Goal: Transaction & Acquisition: Download file/media

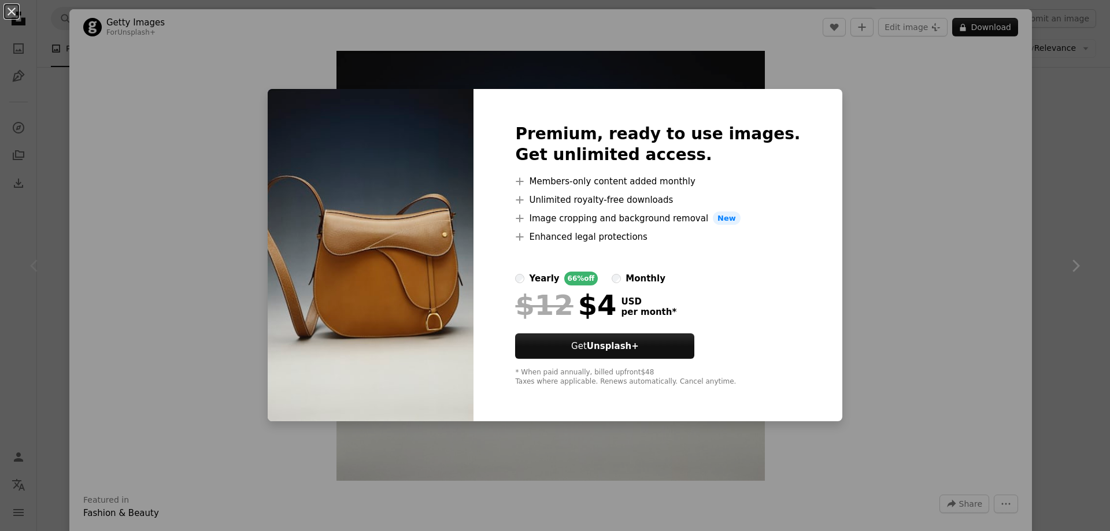
click at [1048, 138] on div "An X shape Premium, ready to use images. Get unlimited access. A plus sign Memb…" at bounding box center [555, 265] width 1110 height 531
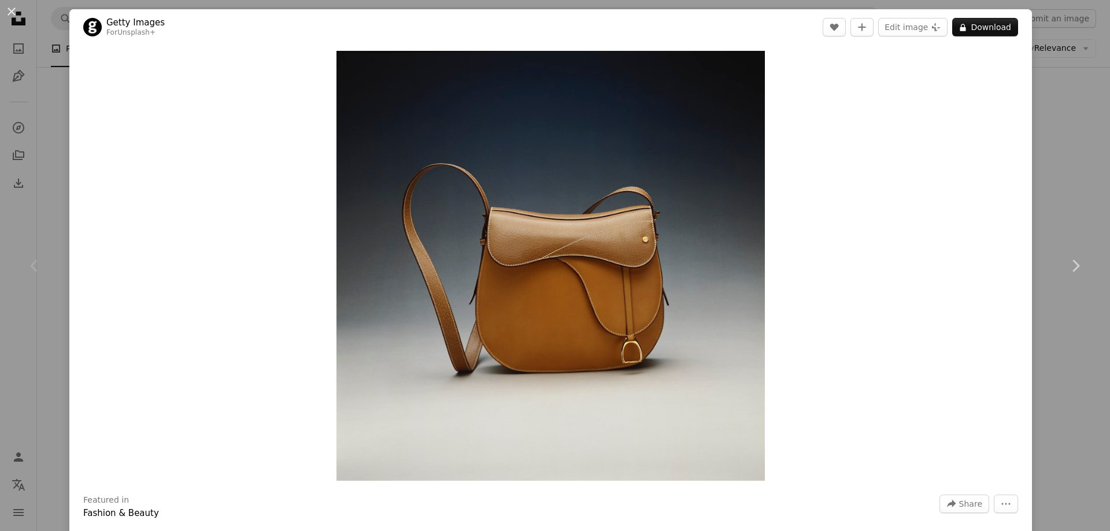
click at [1050, 138] on div "An X shape Chevron left Chevron right Getty Images For Unsplash+ A heart A plus…" at bounding box center [555, 265] width 1110 height 531
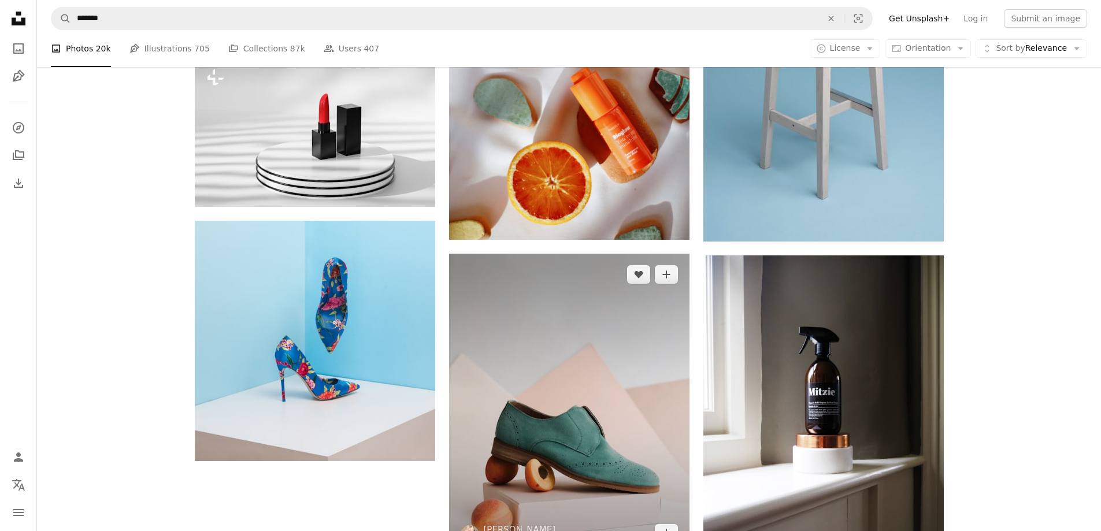
scroll to position [1676, 0]
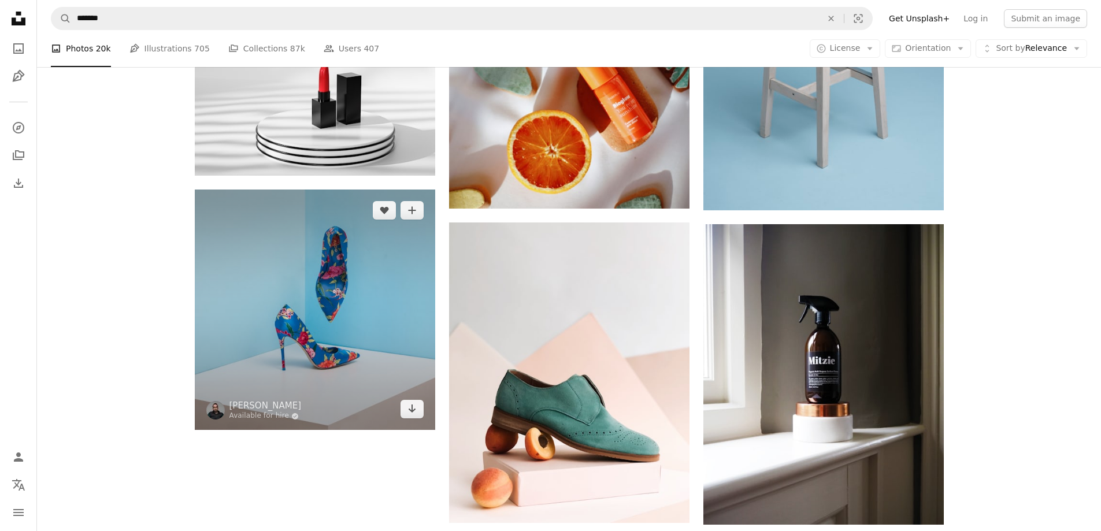
click at [346, 284] on img at bounding box center [315, 310] width 240 height 240
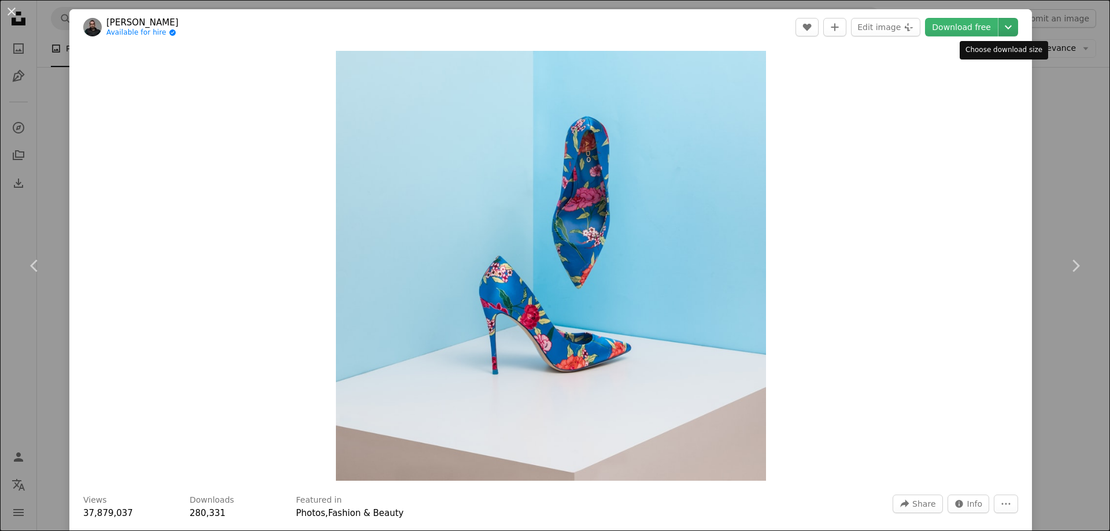
click at [1003, 25] on icon "Chevron down" at bounding box center [1008, 27] width 18 height 14
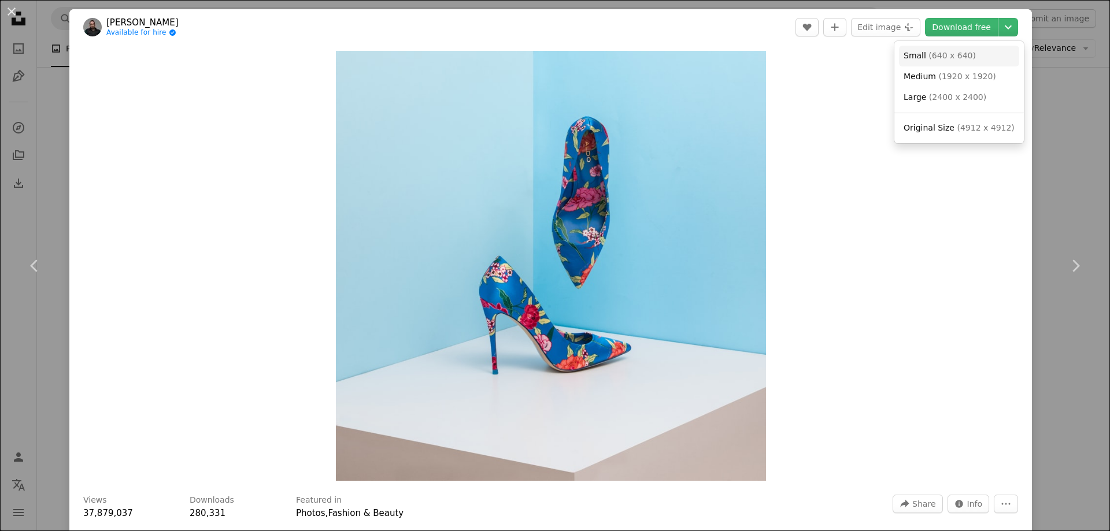
click at [942, 53] on span "( 640 x 640 )" at bounding box center [951, 55] width 47 height 9
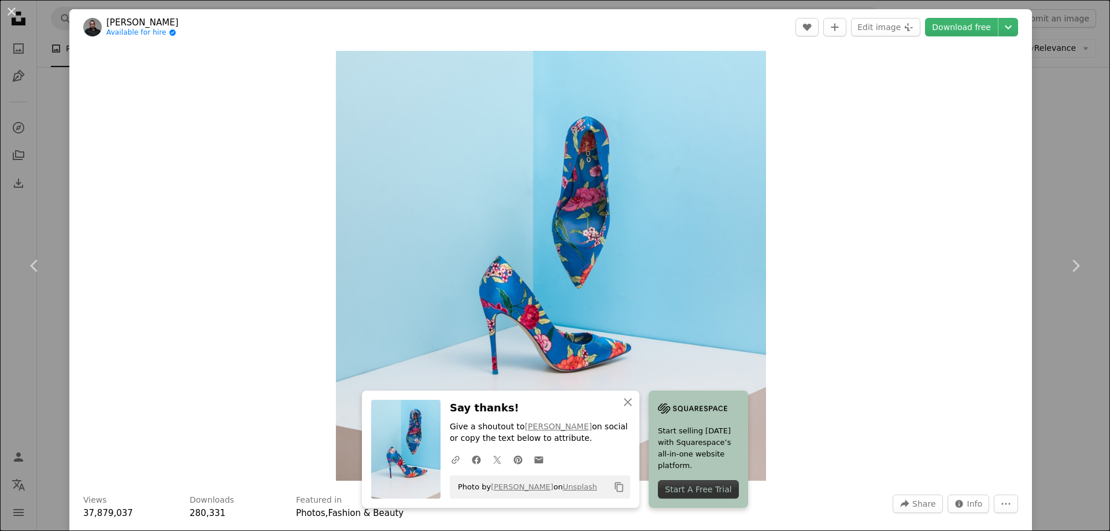
click at [1053, 157] on div "An X shape Chevron left Chevron right [PERSON_NAME] Available for hire A checkm…" at bounding box center [555, 265] width 1110 height 531
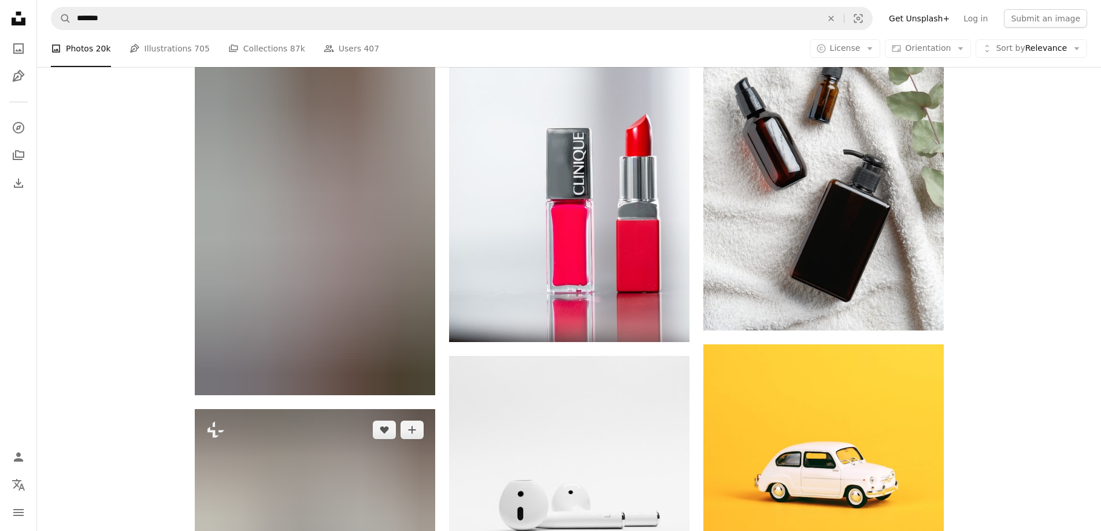
scroll to position [2486, 0]
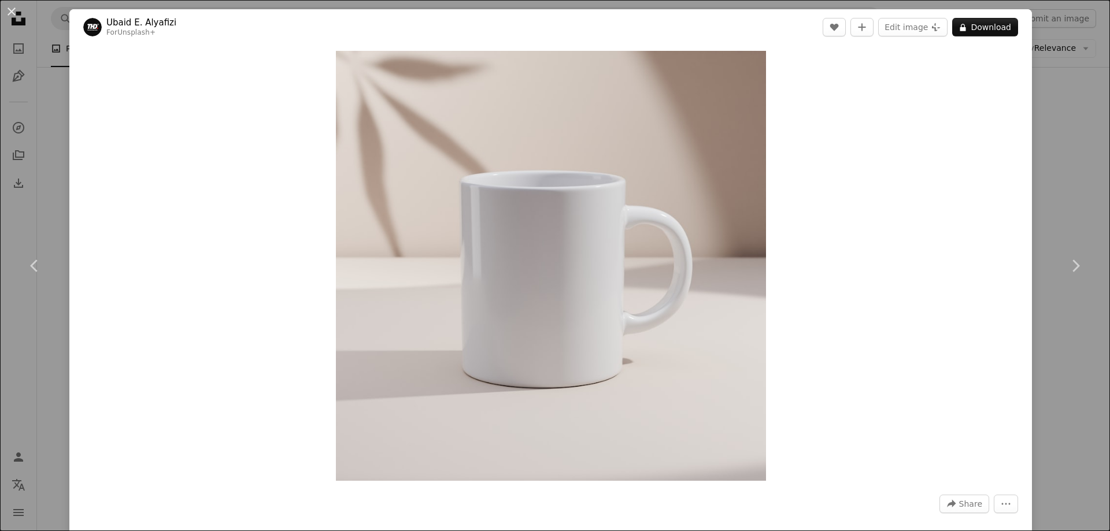
click at [1080, 158] on div "An X shape Chevron left Chevron right [PERSON_NAME] Alyafizi For Unsplash+ A he…" at bounding box center [555, 265] width 1110 height 531
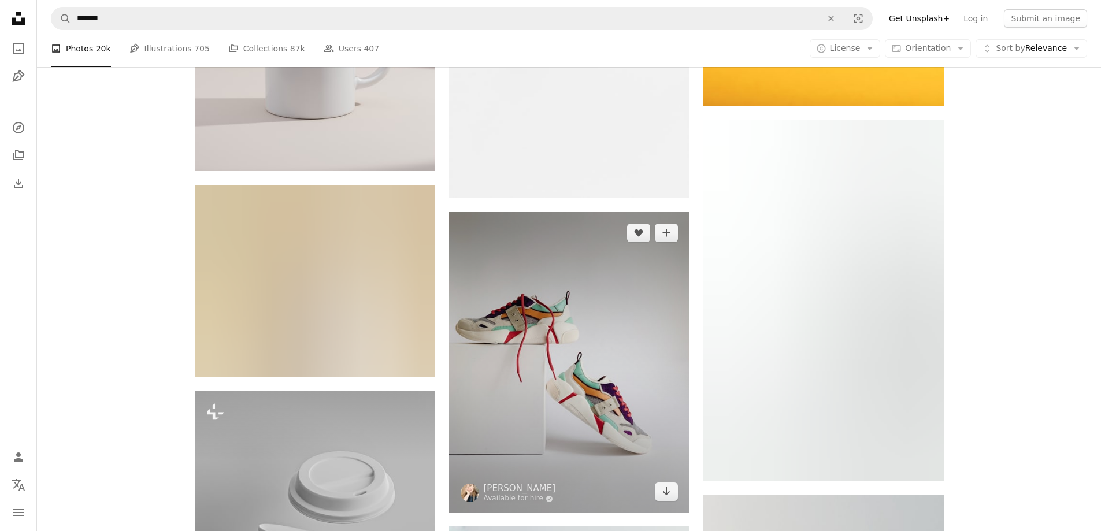
scroll to position [3237, 0]
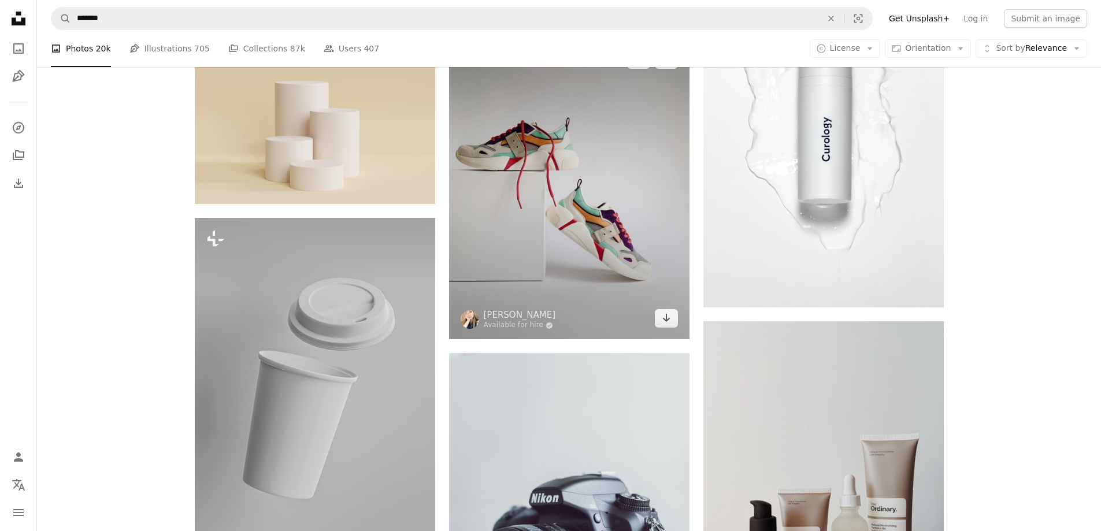
click at [576, 219] on img at bounding box center [569, 189] width 240 height 301
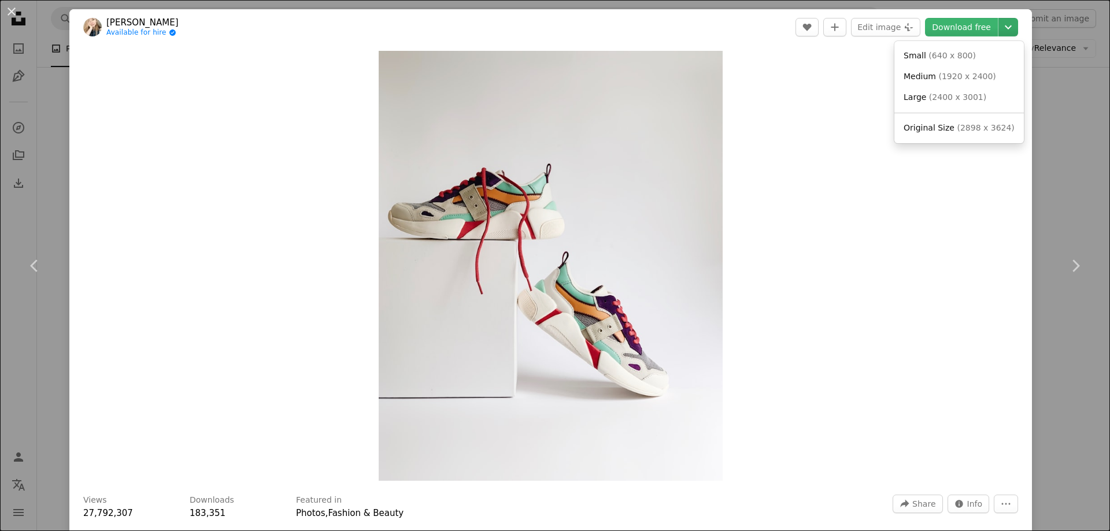
click at [1006, 32] on icon "Chevron down" at bounding box center [1008, 27] width 18 height 14
click at [950, 59] on span "( 640 x 800 )" at bounding box center [951, 55] width 47 height 9
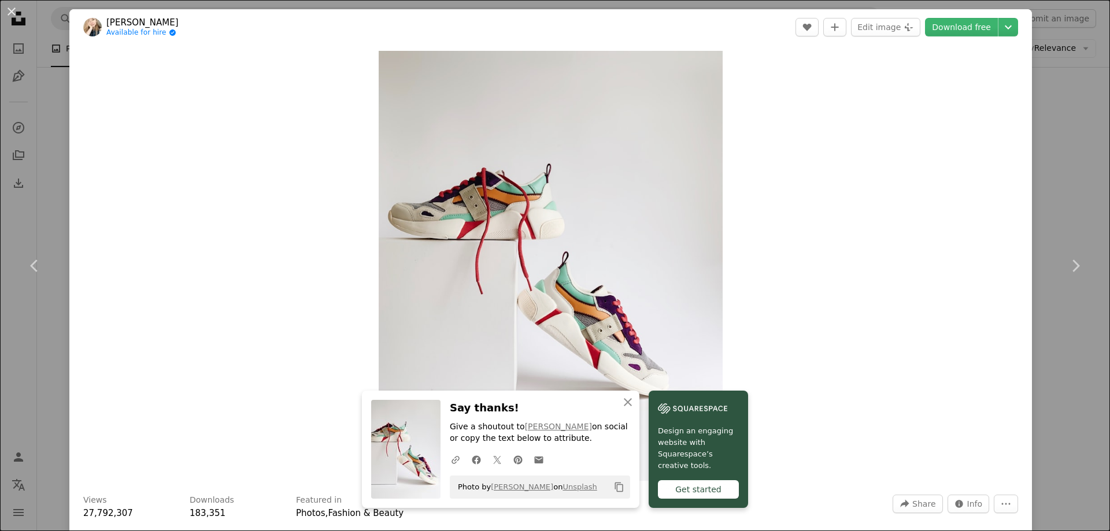
click at [1053, 159] on div "An X shape Chevron left Chevron right [PERSON_NAME] Available for hire A checkm…" at bounding box center [555, 265] width 1110 height 531
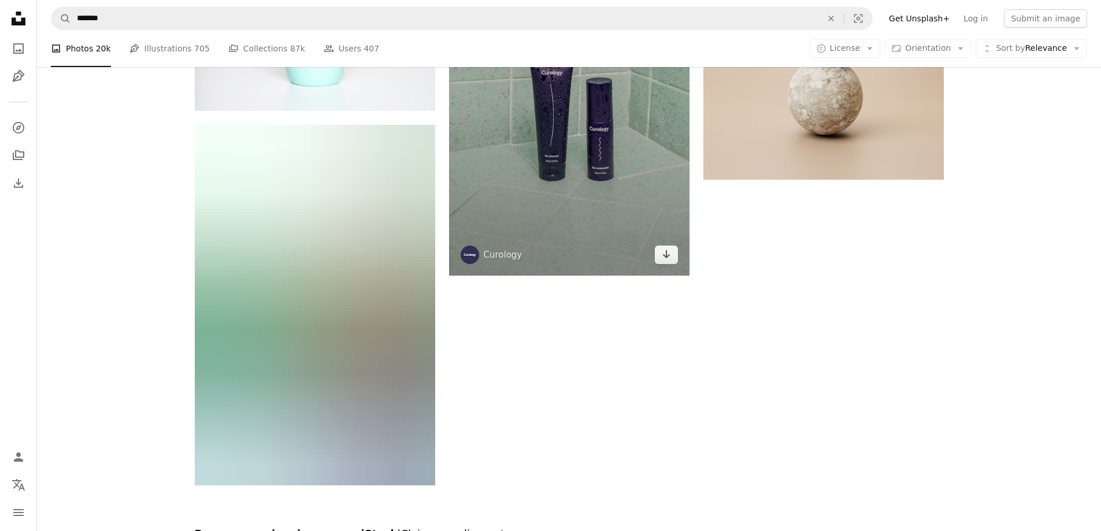
scroll to position [4053, 0]
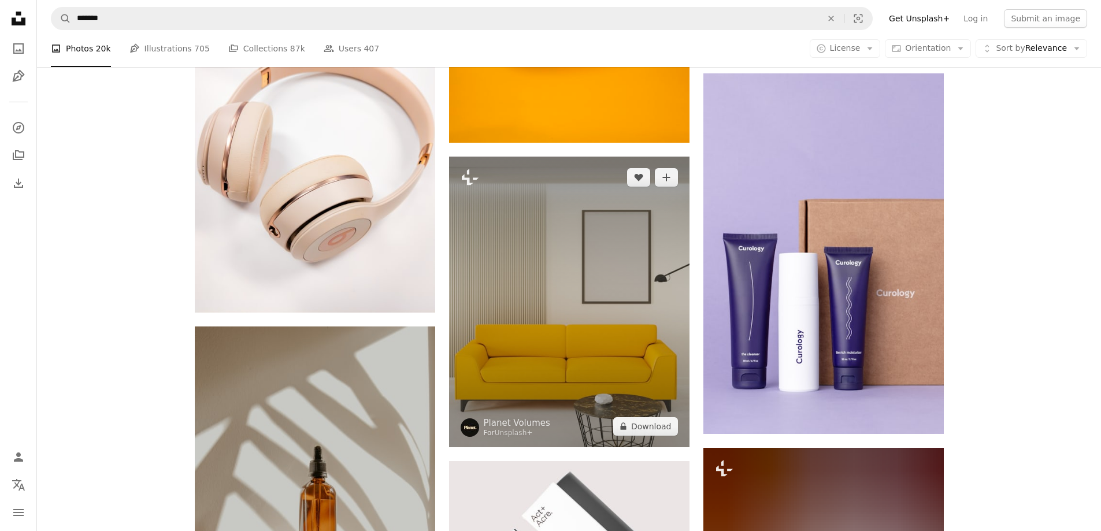
scroll to position [6481, 0]
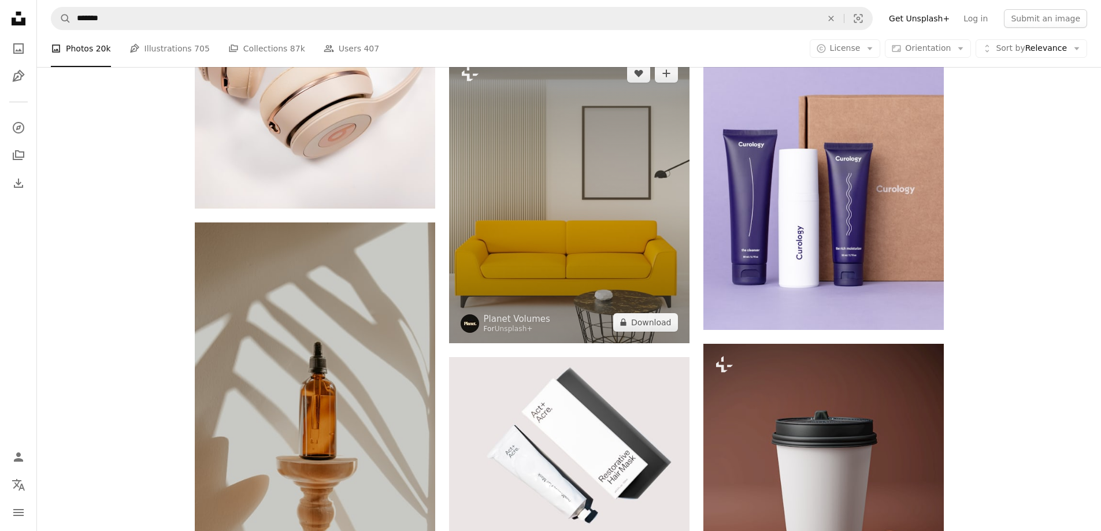
click at [577, 237] on img at bounding box center [569, 198] width 240 height 291
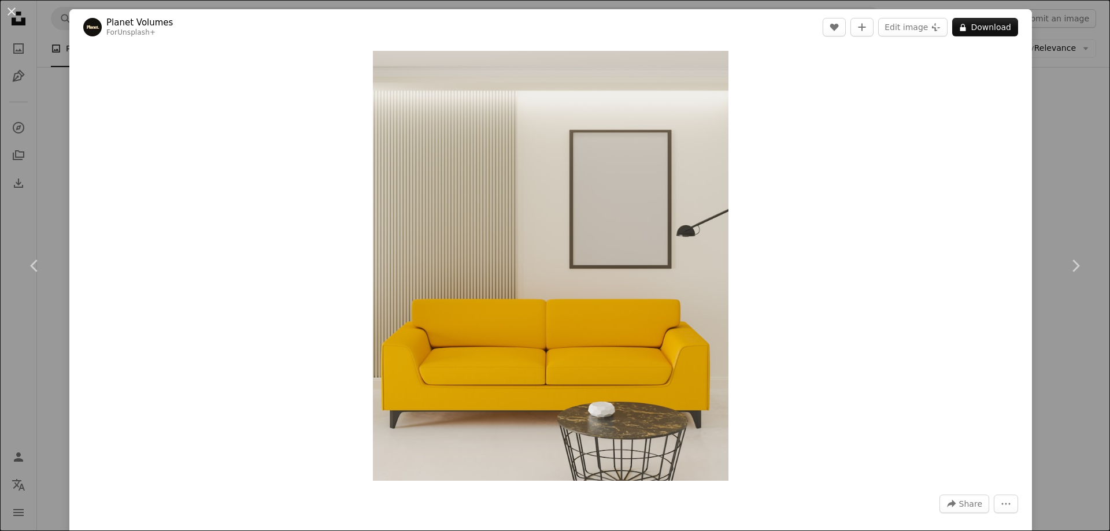
click at [1044, 135] on div "An X shape Chevron left Chevron right Planet Volumes For Unsplash+ A heart A pl…" at bounding box center [555, 265] width 1110 height 531
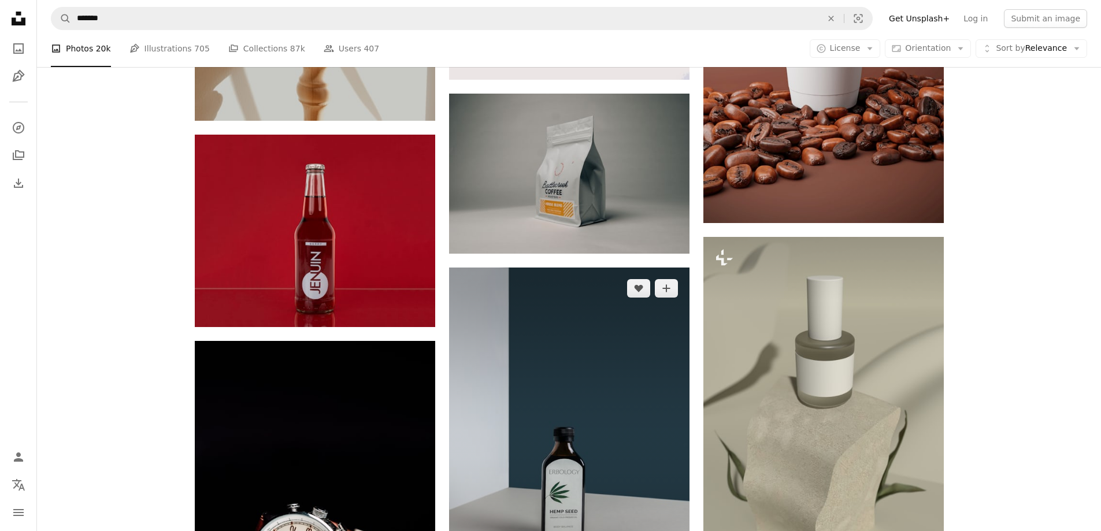
scroll to position [7059, 0]
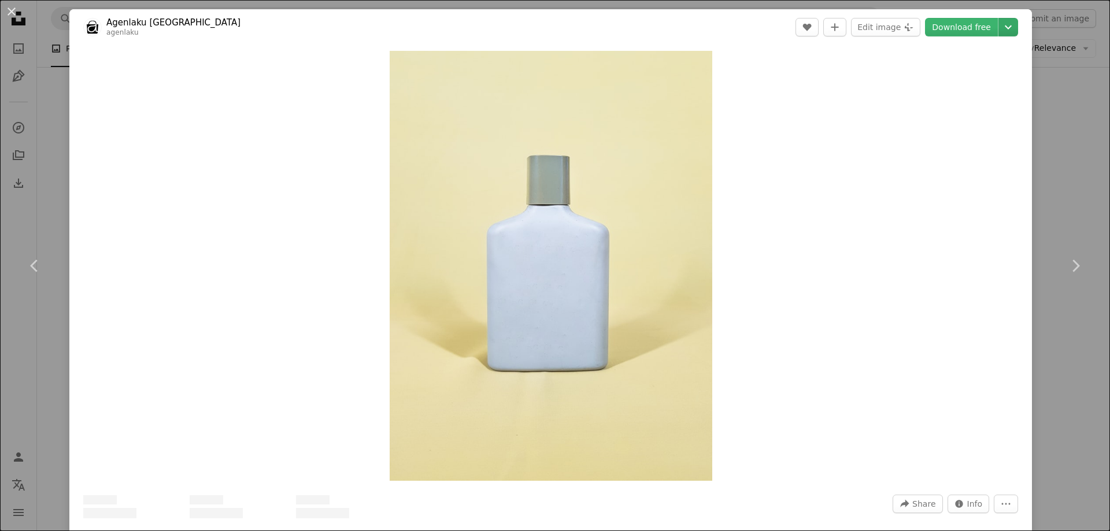
click at [1008, 27] on header "Agenlaku Indonesia agenlaku A heart A plus sign Edit image Plus sign for Unspla…" at bounding box center [550, 27] width 962 height 36
click at [1001, 25] on icon "Chevron down" at bounding box center [1008, 27] width 18 height 14
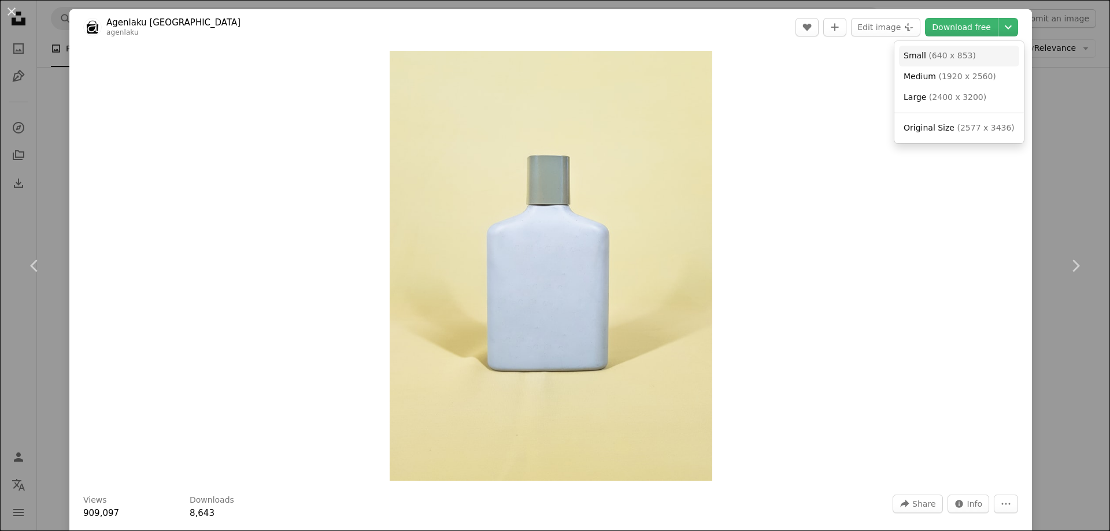
click at [978, 58] on link "Small ( 640 x 853 )" at bounding box center [959, 56] width 120 height 21
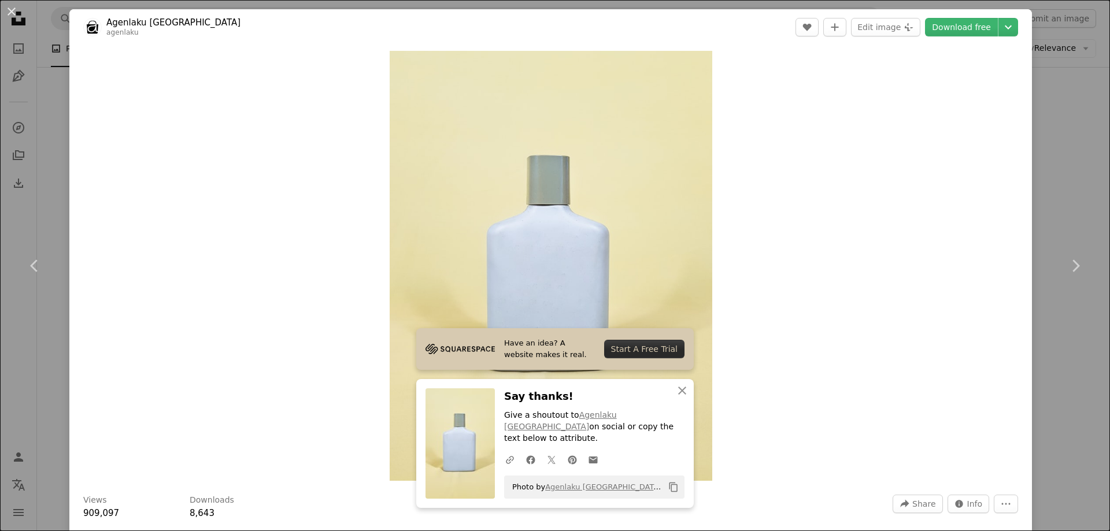
click at [1053, 90] on div "An X shape Chevron left Chevron right Agenlaku Indonesia agenlaku A heart A plu…" at bounding box center [555, 265] width 1110 height 531
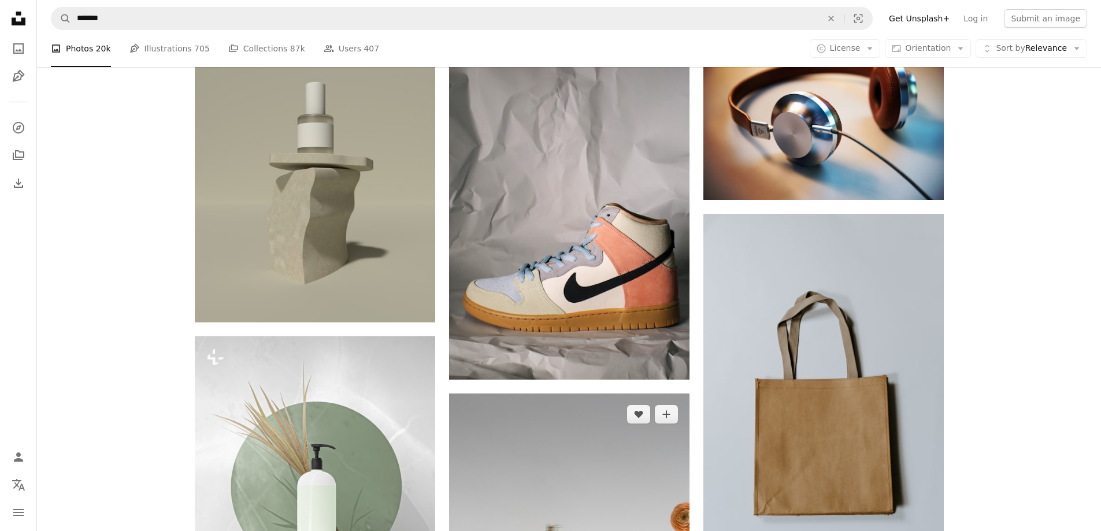
scroll to position [9950, 0]
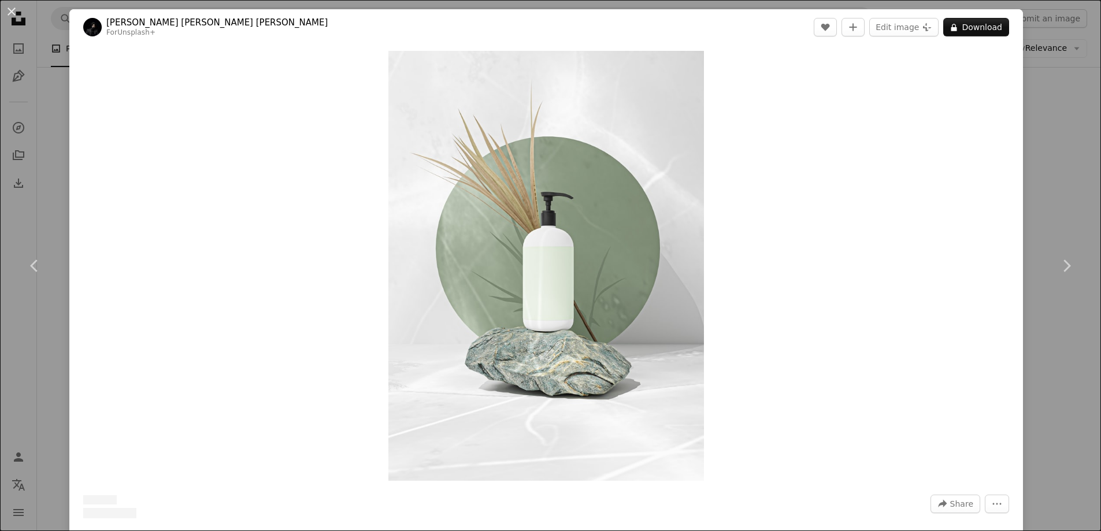
click at [1060, 116] on div "An X shape Chevron left Chevron right [PERSON_NAME] [PERSON_NAME] [PERSON_NAME]…" at bounding box center [550, 265] width 1101 height 531
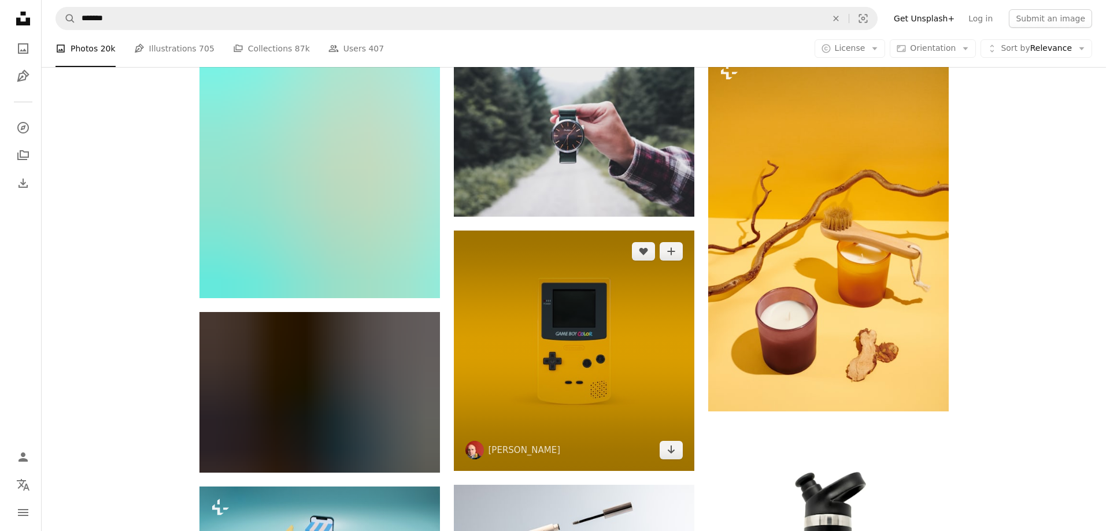
scroll to position [10933, 0]
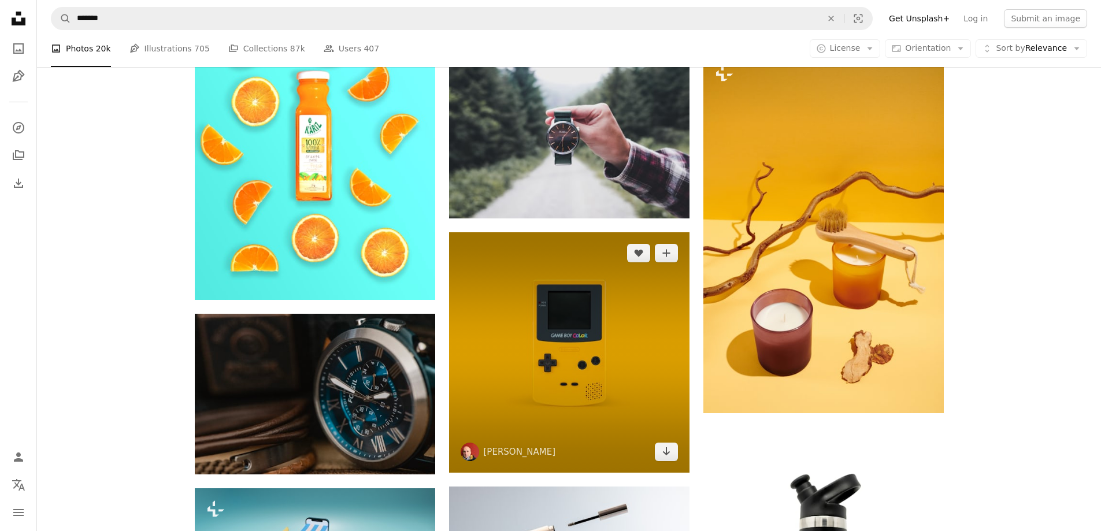
click at [591, 260] on img at bounding box center [569, 352] width 240 height 240
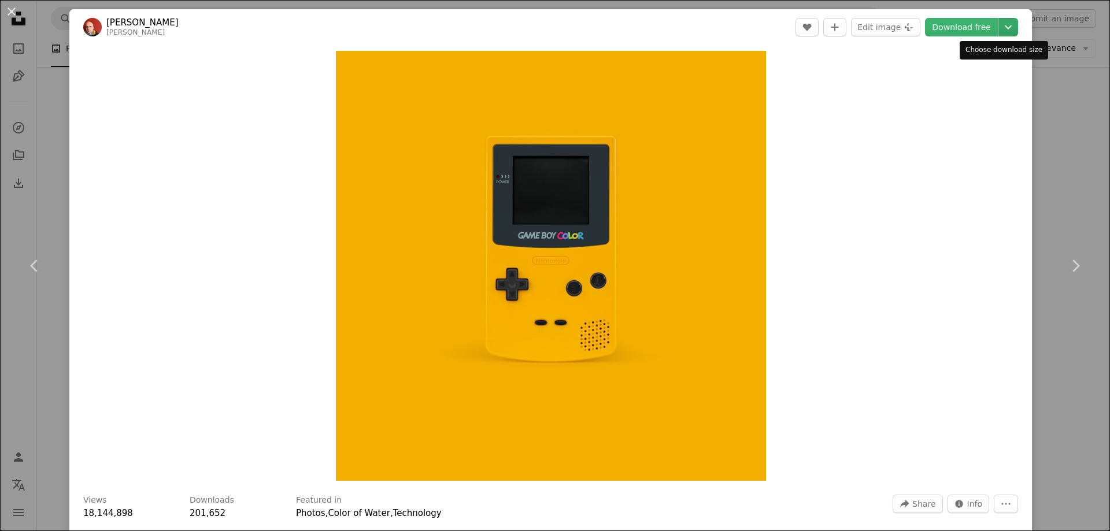
click at [1002, 32] on icon "Chevron down" at bounding box center [1008, 27] width 18 height 14
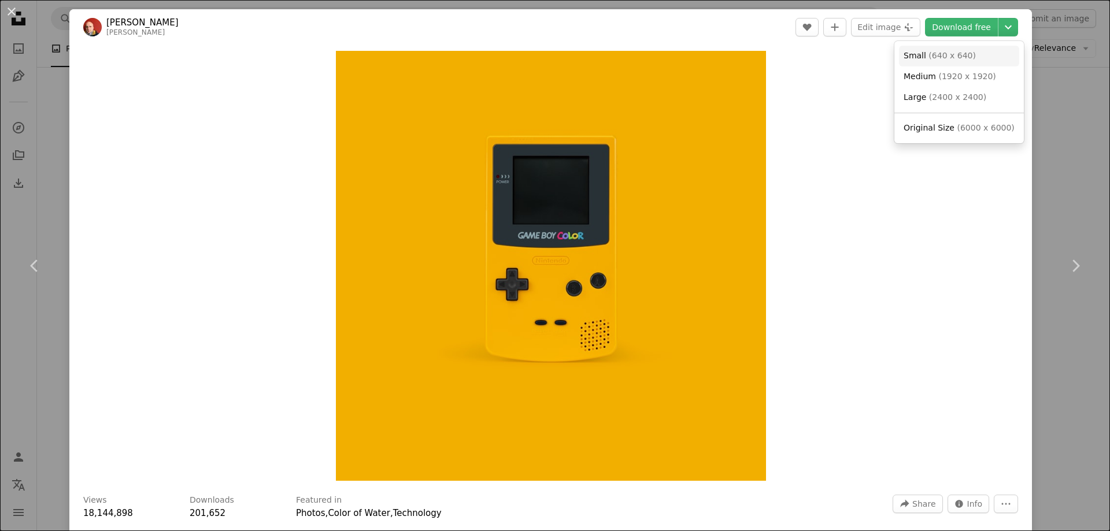
click at [991, 57] on link "Small ( 640 x 640 )" at bounding box center [959, 56] width 120 height 21
